Goal: Navigation & Orientation: Find specific page/section

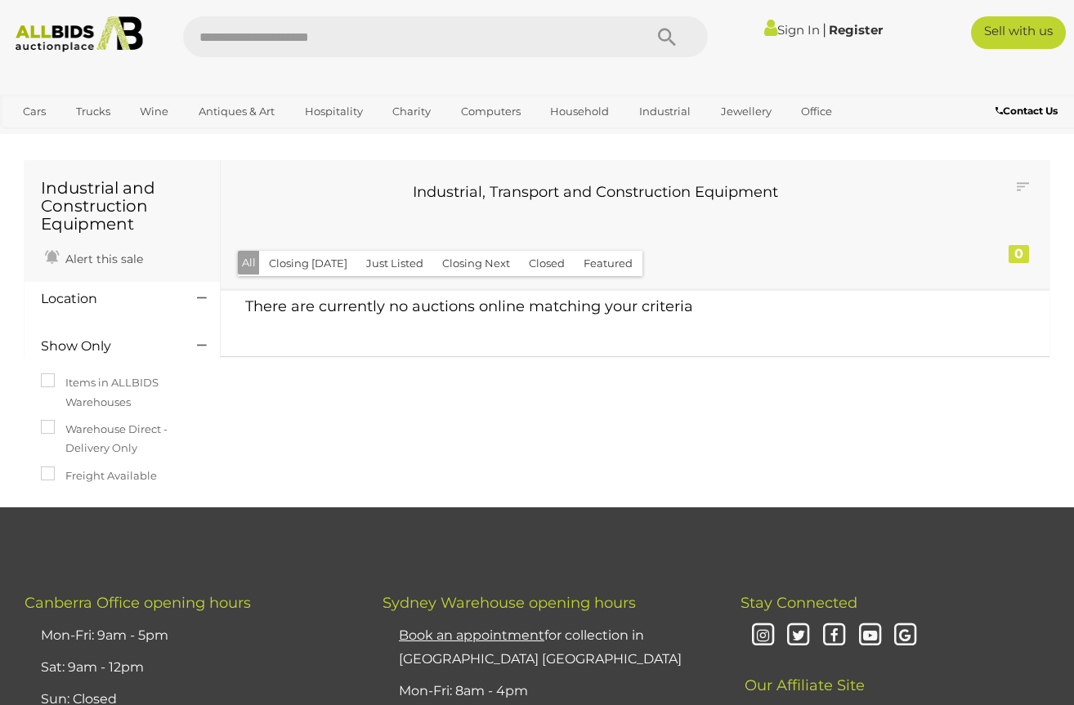
click at [789, 33] on link "Sign In" at bounding box center [792, 30] width 56 height 16
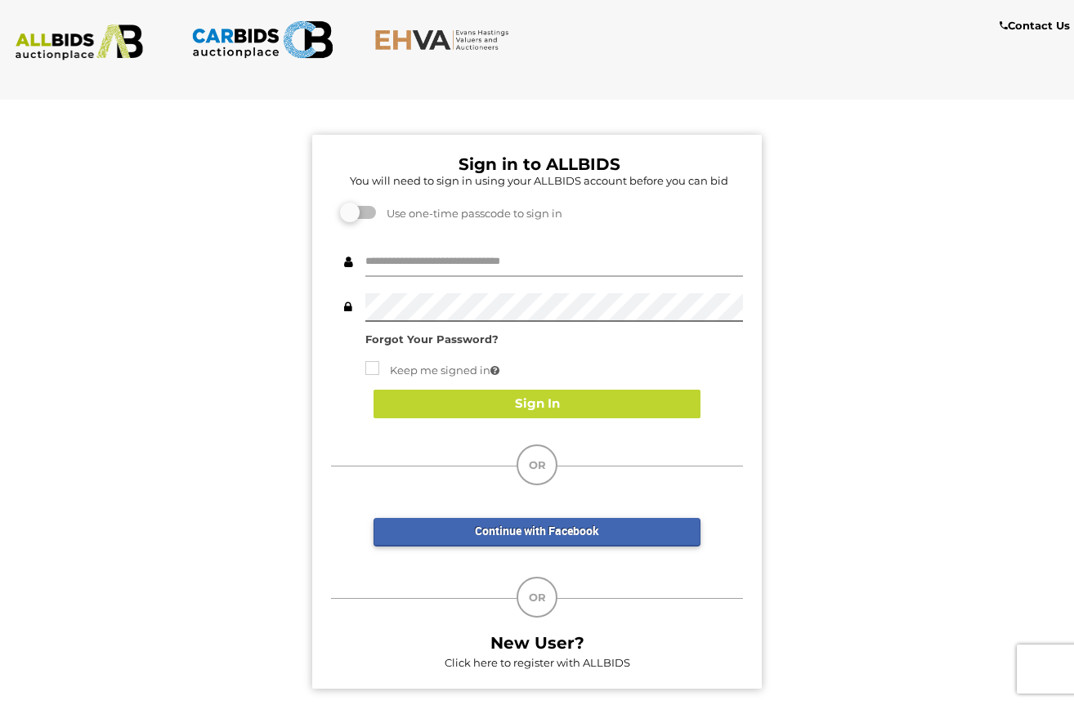
click at [474, 267] on input "text" at bounding box center [554, 262] width 378 height 29
type input "**********"
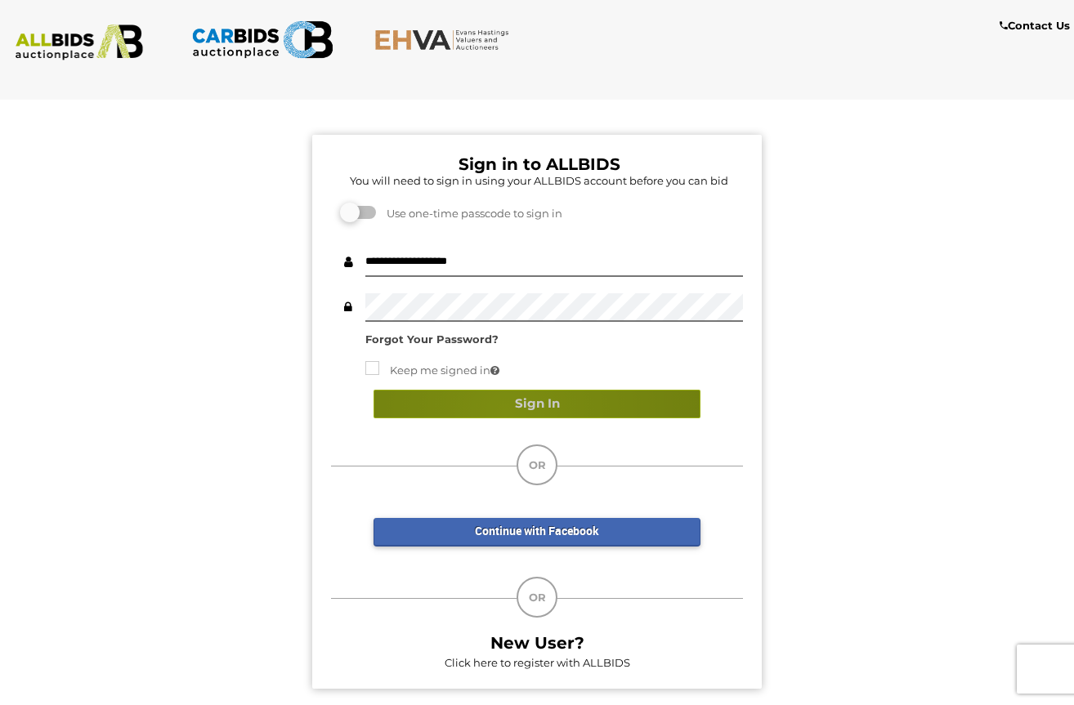
click at [505, 412] on button "Sign In" at bounding box center [536, 404] width 327 height 29
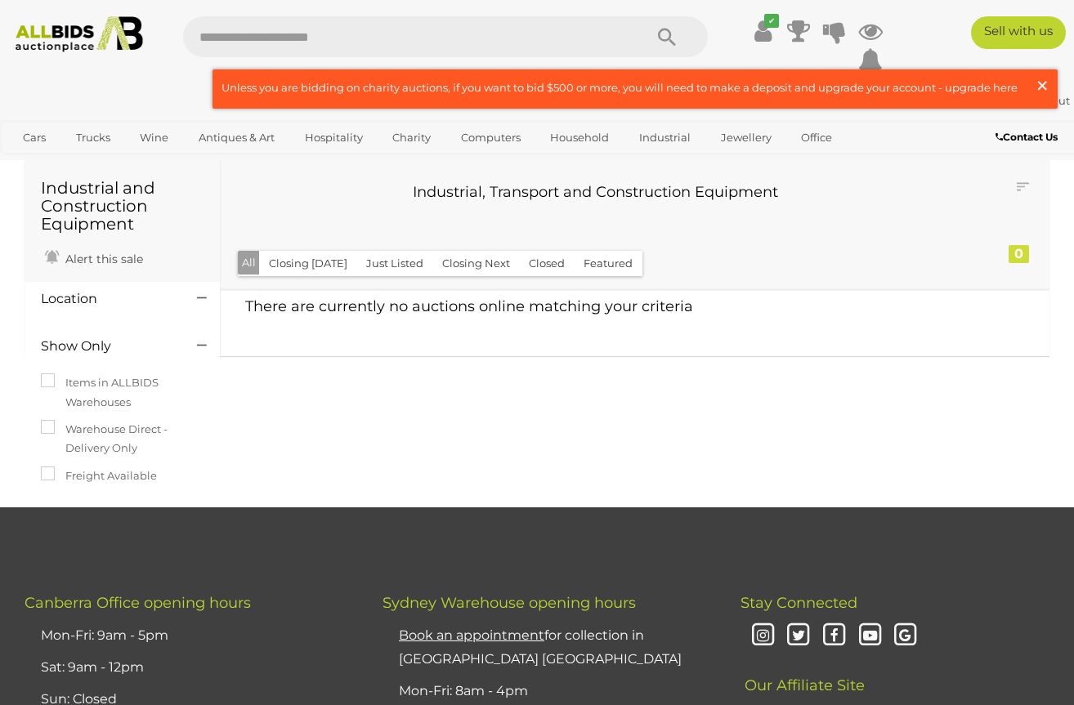
click at [1046, 82] on span "×" at bounding box center [1042, 85] width 15 height 32
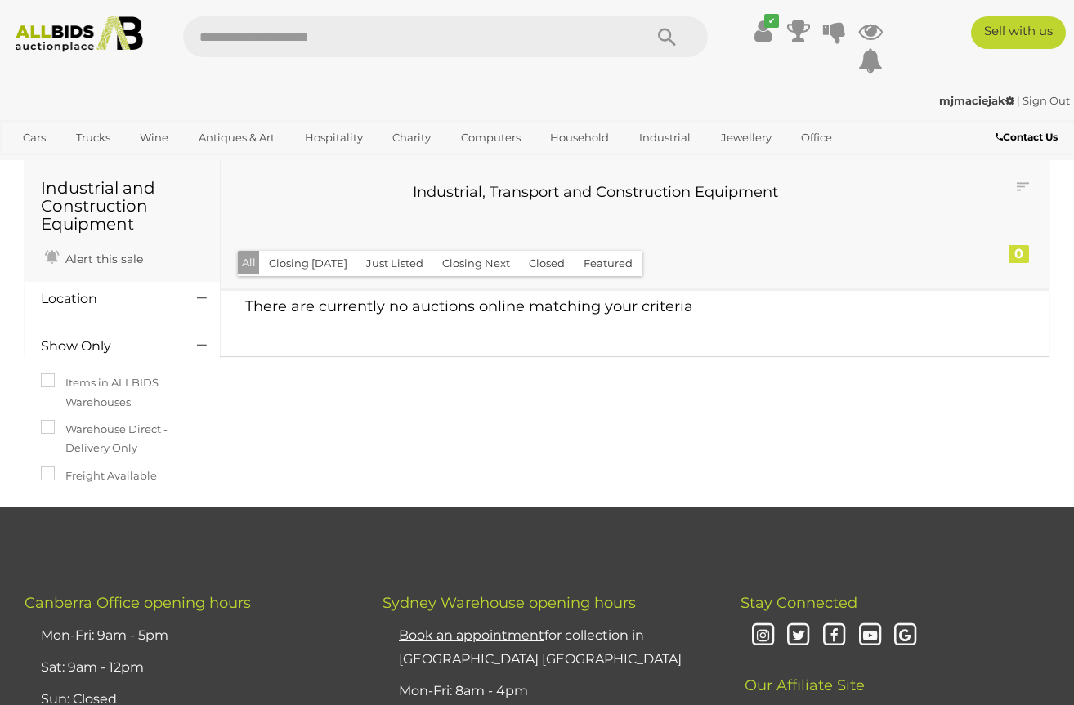
click at [176, 299] on div "Location" at bounding box center [107, 299] width 156 height 18
click at [109, 297] on h4 "Location" at bounding box center [107, 299] width 132 height 15
click at [78, 297] on h4 "Location" at bounding box center [107, 299] width 132 height 15
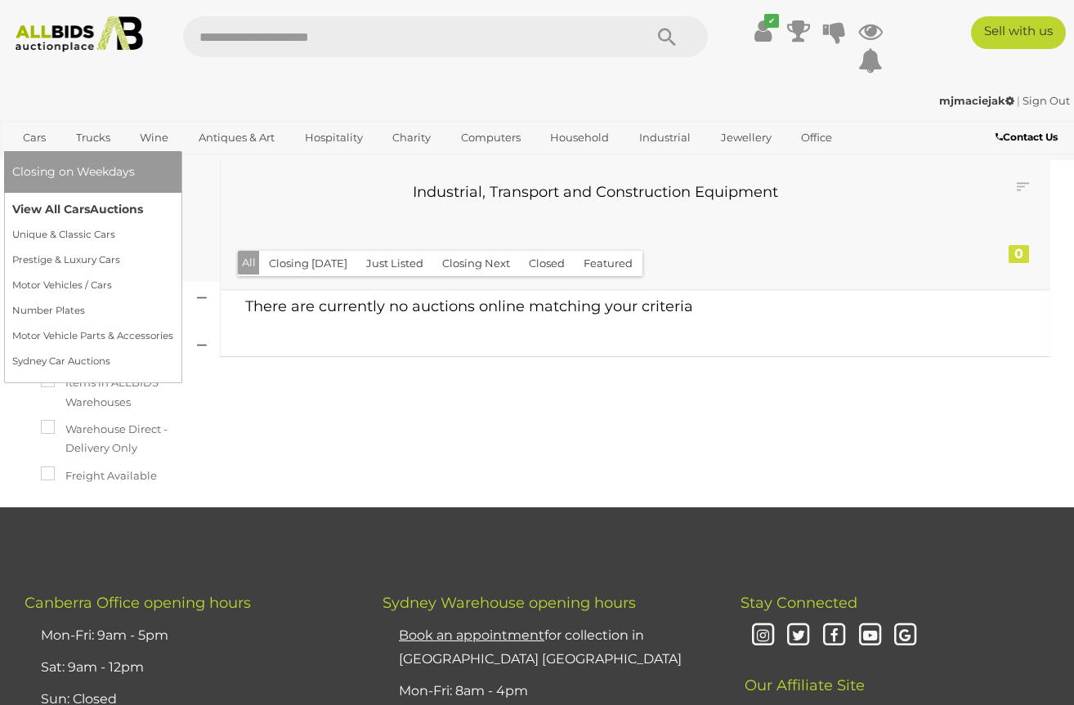
click at [22, 204] on link "View All Cars Auctions" at bounding box center [92, 209] width 161 height 25
